Goal: Check status: Check status

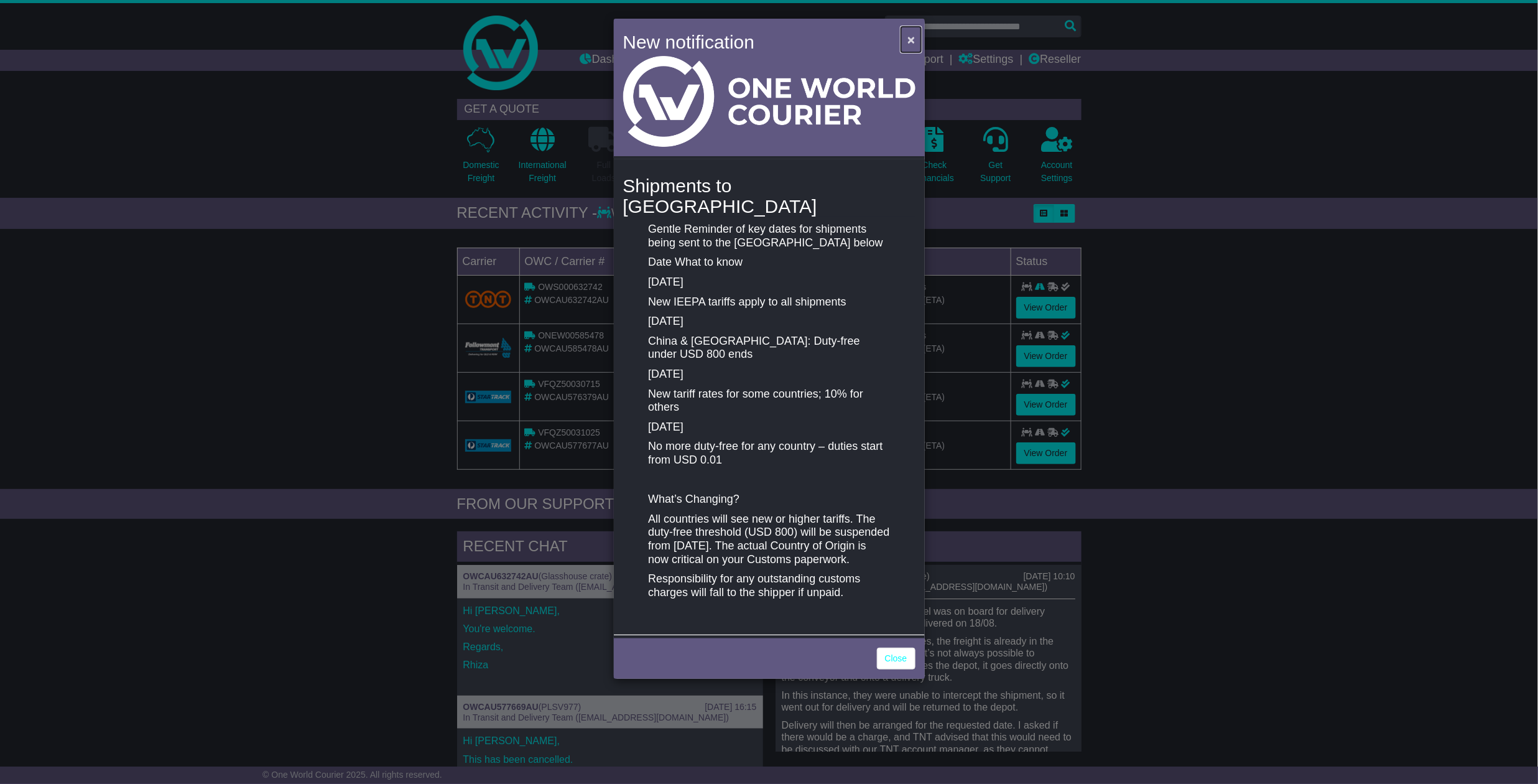
click at [907, 38] on button "×" at bounding box center [912, 39] width 20 height 26
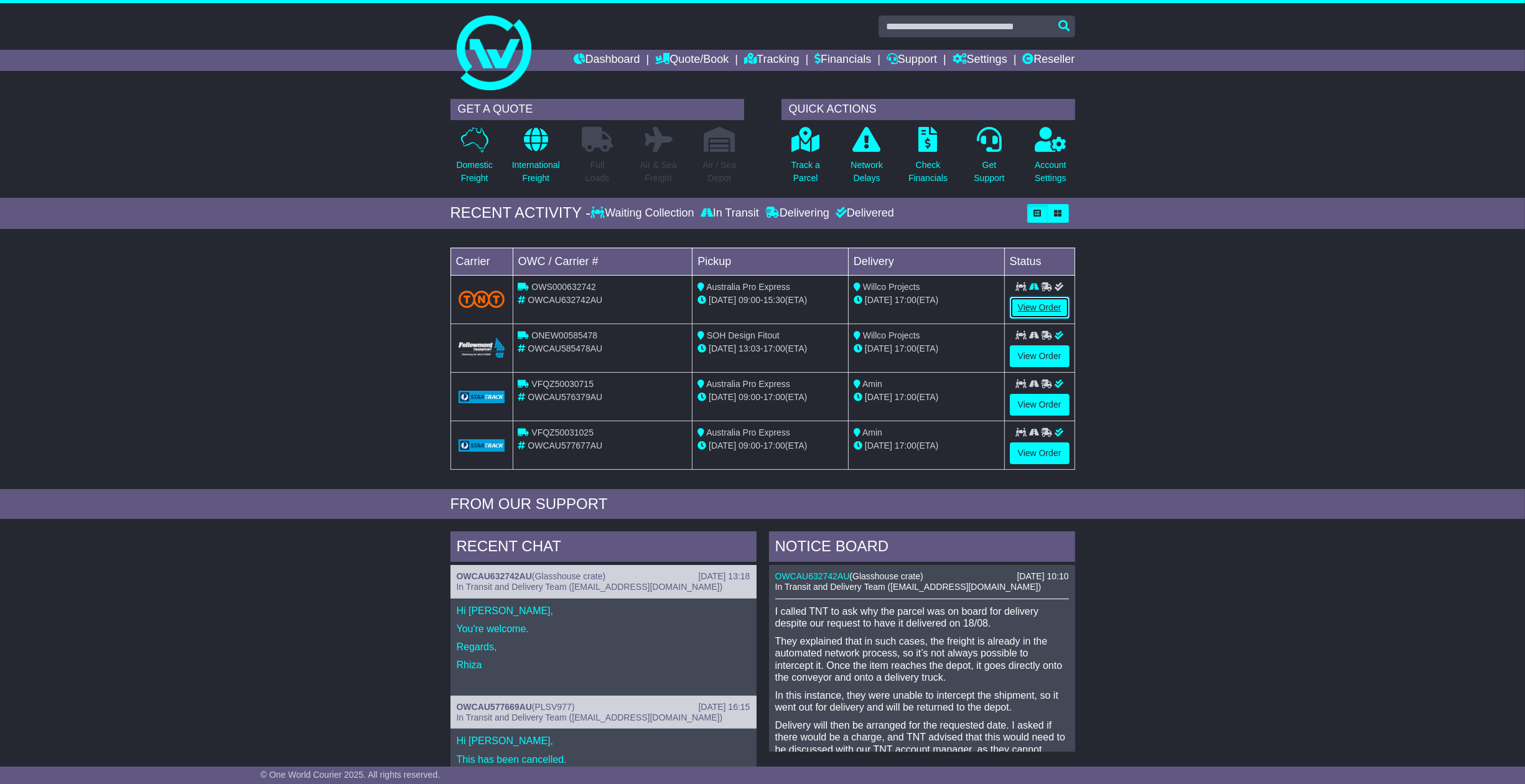
click at [1053, 304] on link "View Order" at bounding box center [1039, 308] width 60 height 22
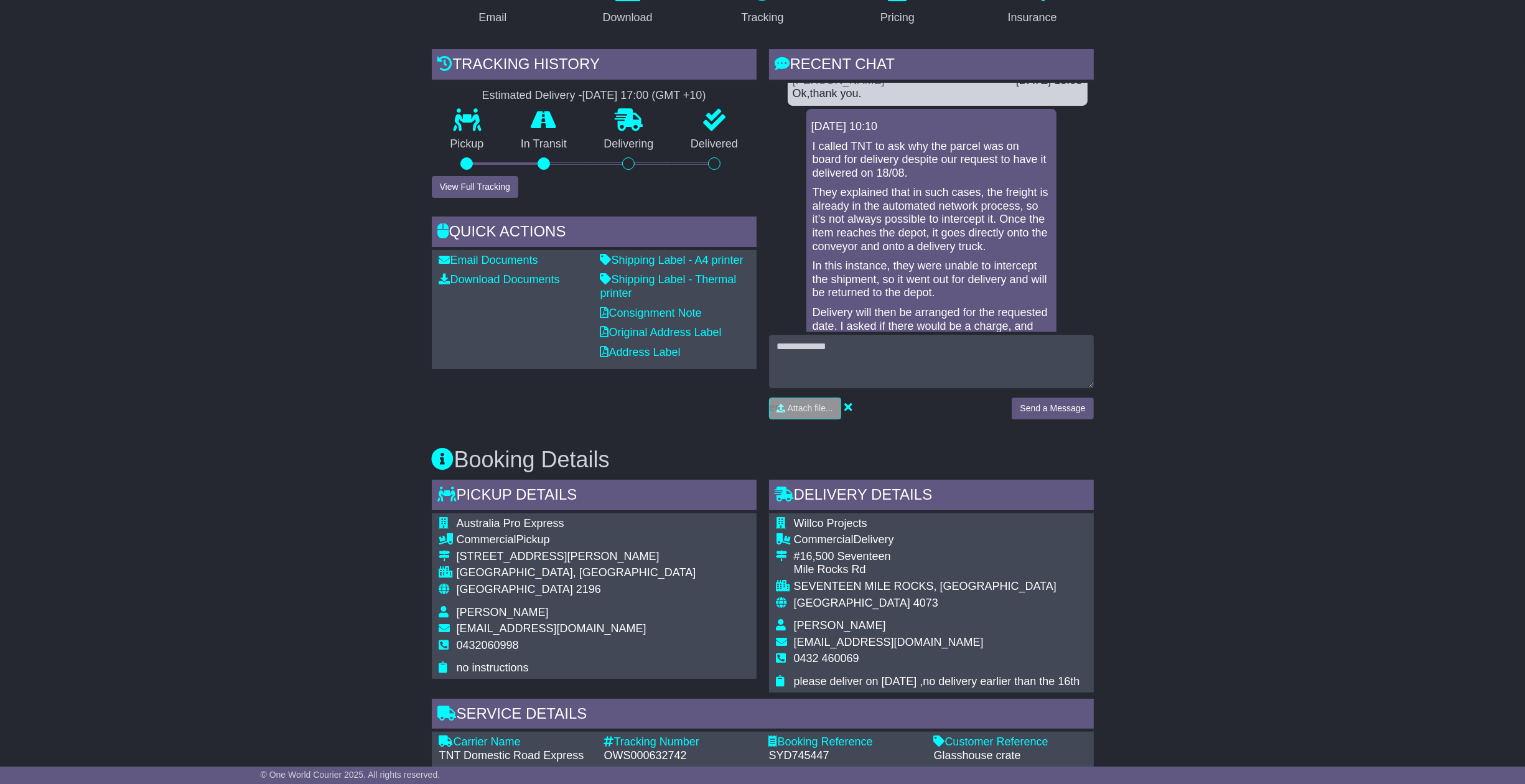
scroll to position [165, 0]
